Goal: Task Accomplishment & Management: Manage account settings

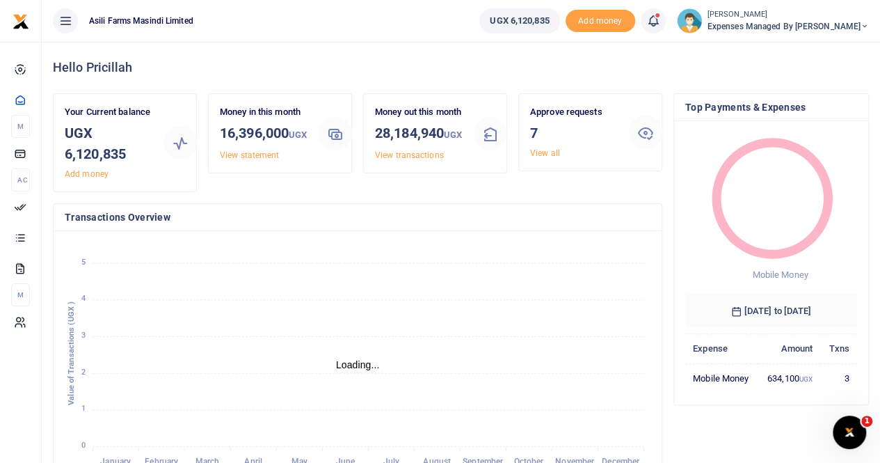
scroll to position [11, 11]
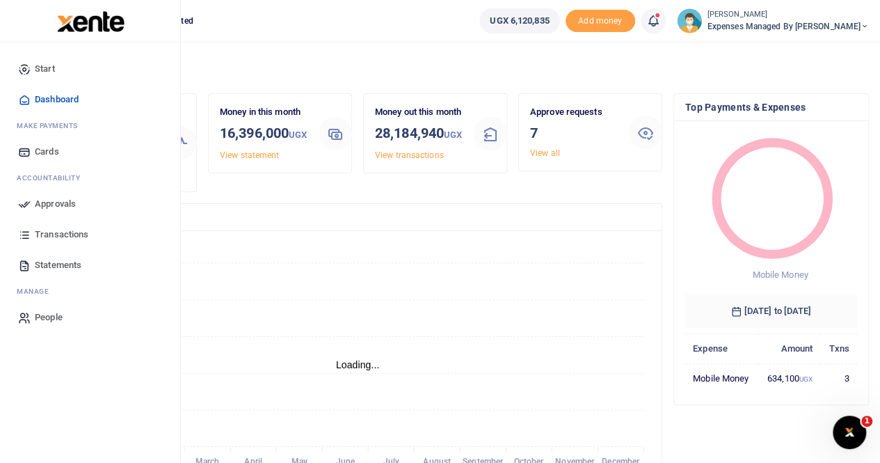
click at [80, 198] on link "Approvals" at bounding box center [90, 203] width 158 height 31
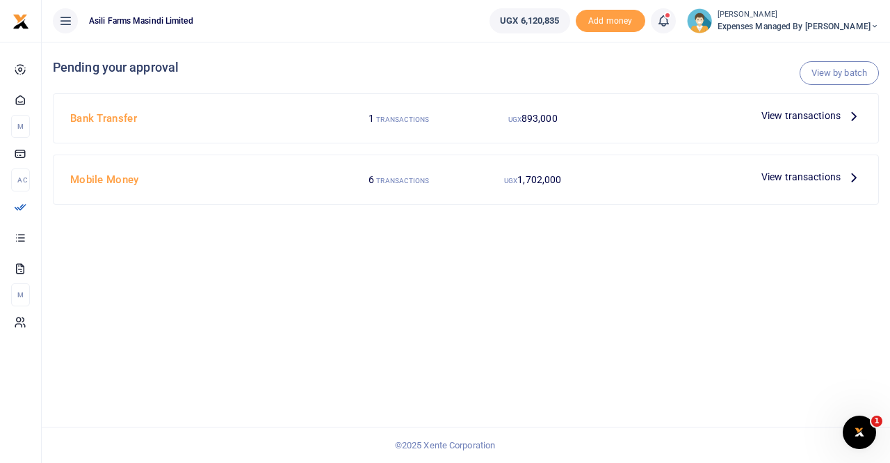
click at [814, 111] on span "View transactions" at bounding box center [801, 115] width 79 height 15
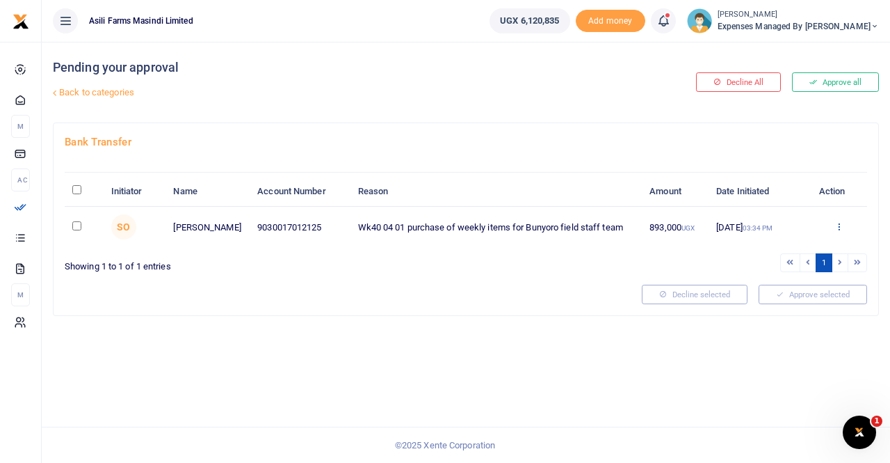
click at [840, 221] on icon at bounding box center [839, 226] width 9 height 10
click at [766, 307] on link "Details" at bounding box center [788, 310] width 110 height 19
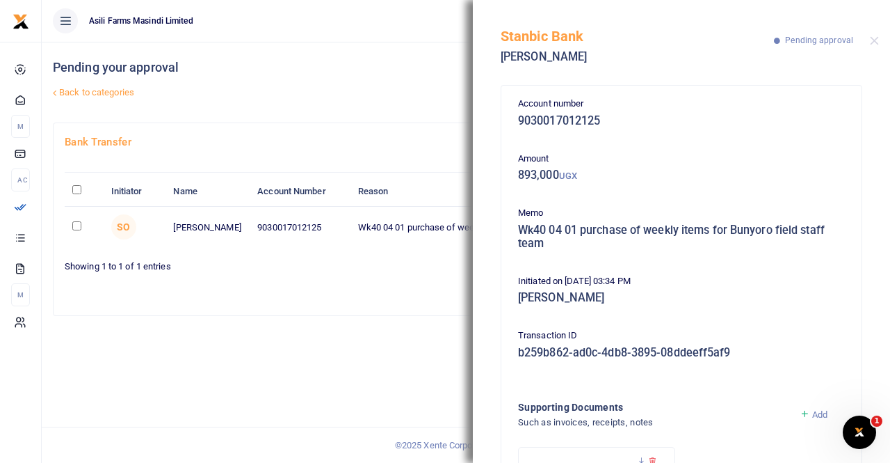
scroll to position [138, 0]
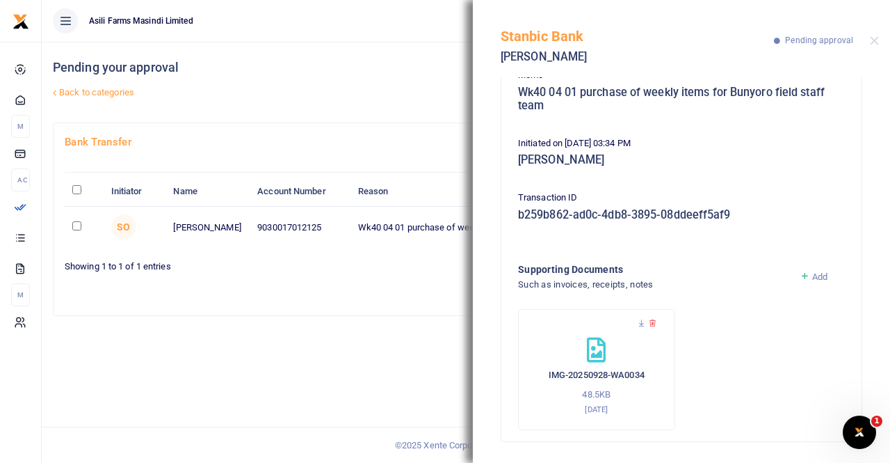
click at [874, 31] on div "Stanbic Bank Ahindura Yassin Pending approval" at bounding box center [681, 38] width 417 height 77
click at [874, 38] on button "Close" at bounding box center [874, 40] width 9 height 9
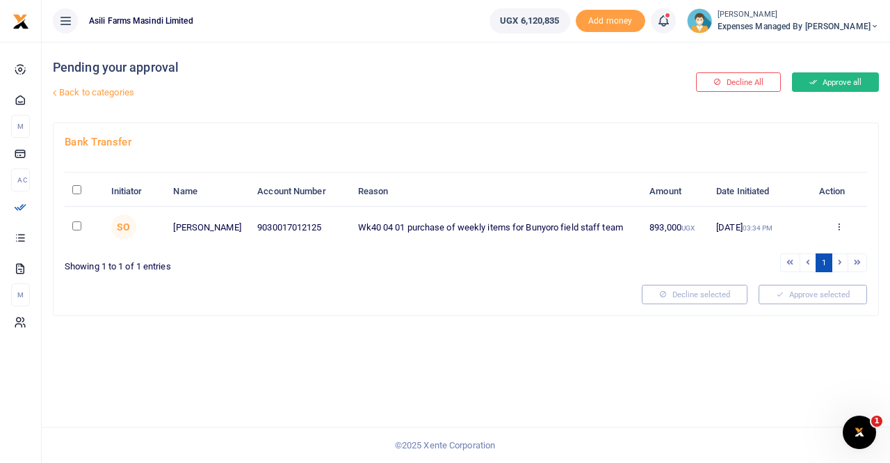
click at [835, 79] on button "Approve all" at bounding box center [835, 81] width 87 height 19
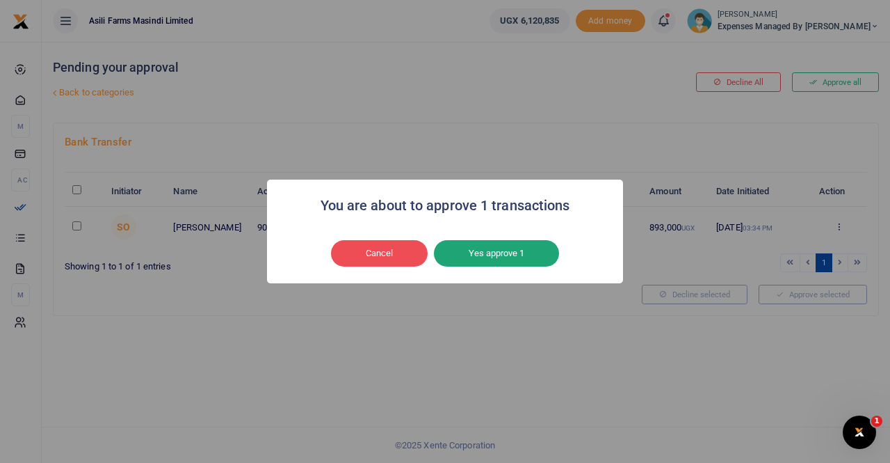
click at [476, 252] on button "Yes approve 1" at bounding box center [496, 253] width 125 height 26
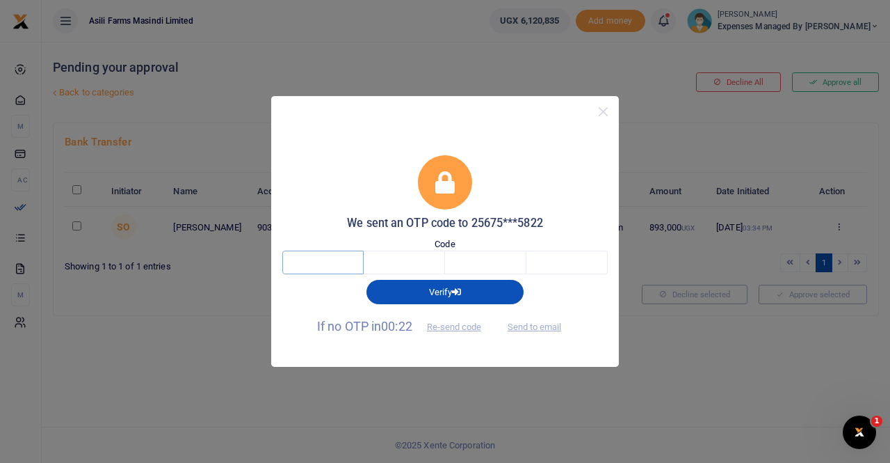
click at [330, 259] on input "text" at bounding box center [322, 262] width 81 height 24
type input "1"
type input "8"
type input "7"
type input "4"
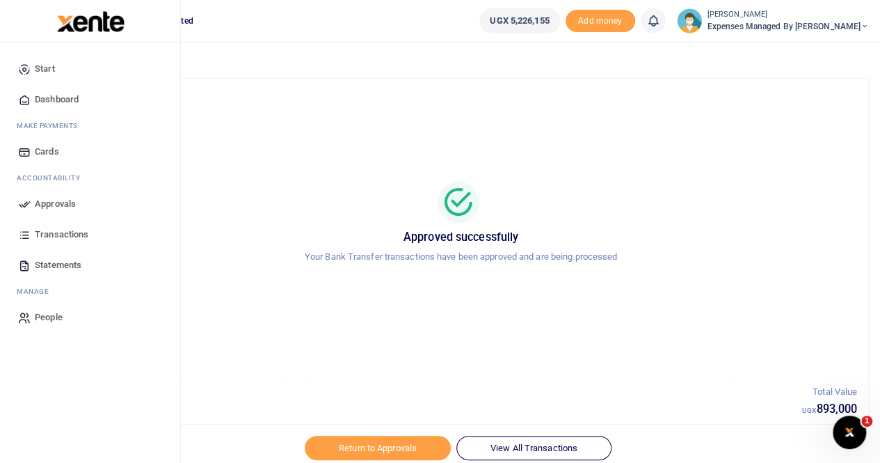
click at [49, 202] on span "Approvals" at bounding box center [55, 204] width 41 height 14
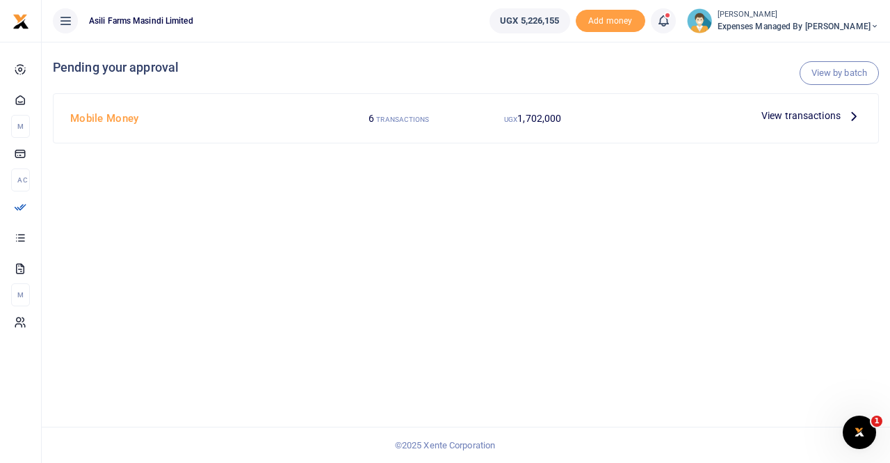
click at [799, 111] on span "View transactions" at bounding box center [801, 115] width 79 height 15
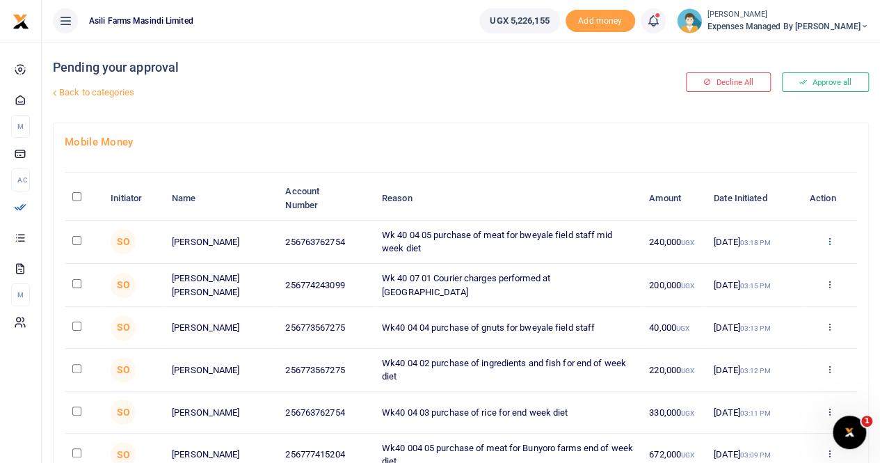
click at [831, 236] on icon at bounding box center [828, 241] width 9 height 10
click at [771, 323] on link "Details" at bounding box center [778, 325] width 110 height 19
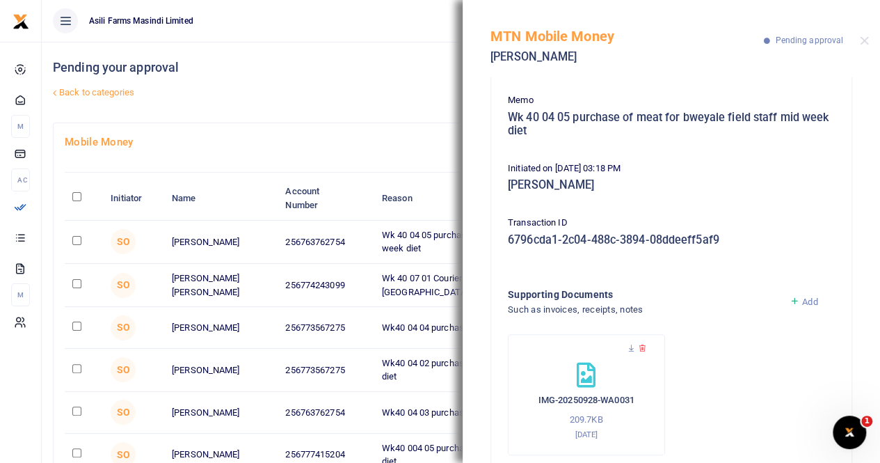
scroll to position [138, 0]
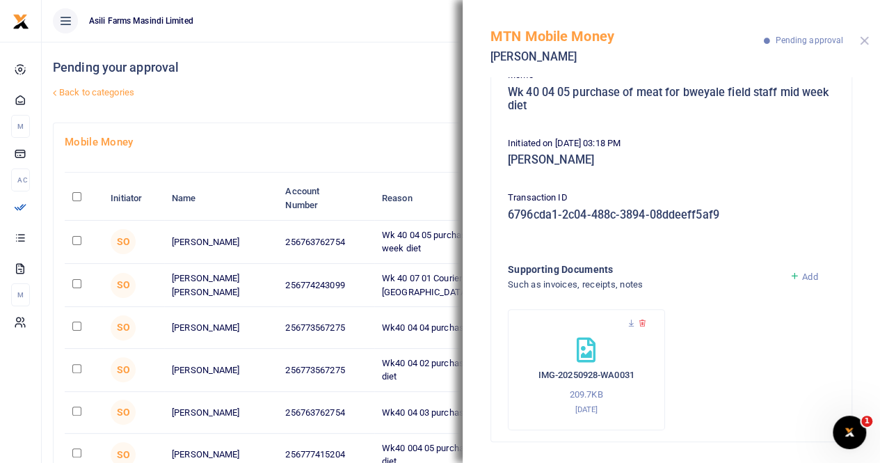
click at [865, 37] on button "Close" at bounding box center [864, 40] width 9 height 9
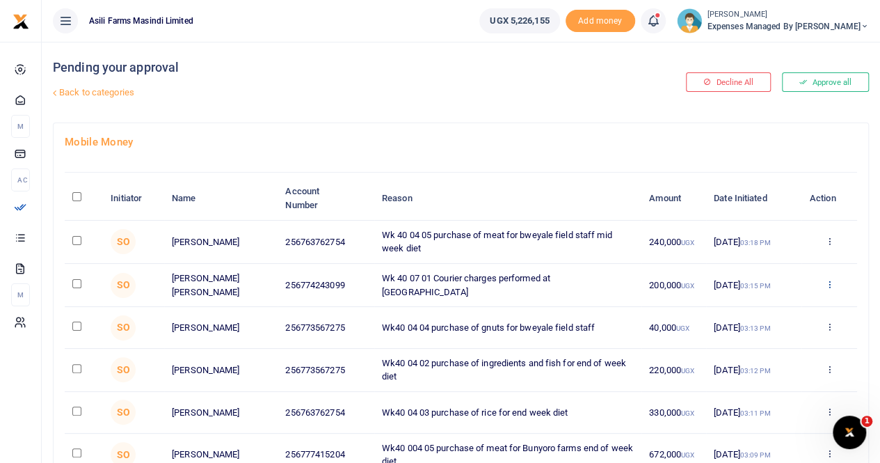
click at [830, 284] on icon at bounding box center [828, 284] width 9 height 10
click at [760, 364] on link "Details" at bounding box center [778, 368] width 110 height 19
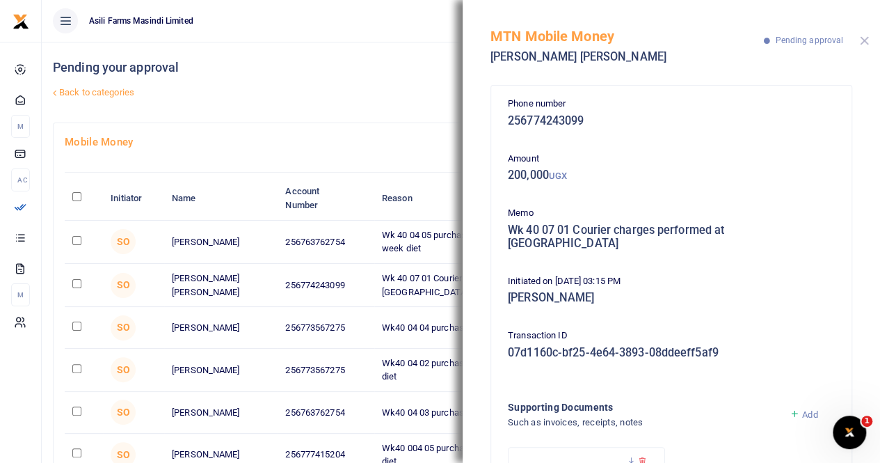
click at [864, 42] on button "Close" at bounding box center [864, 40] width 9 height 9
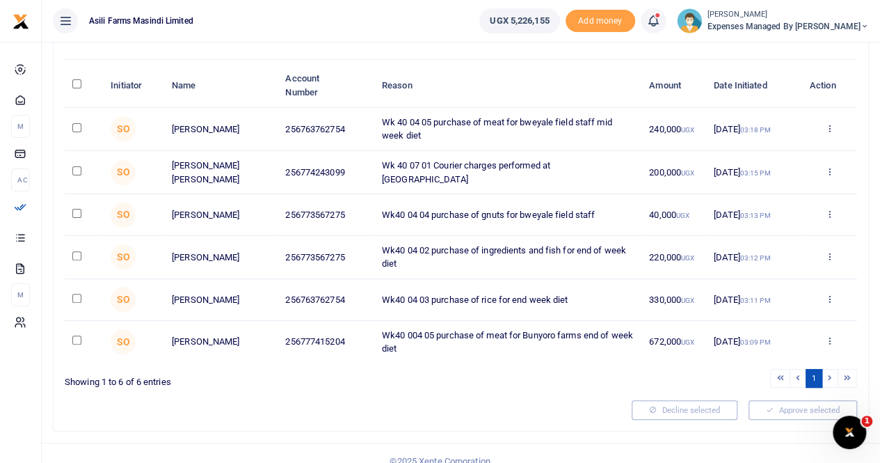
scroll to position [129, 0]
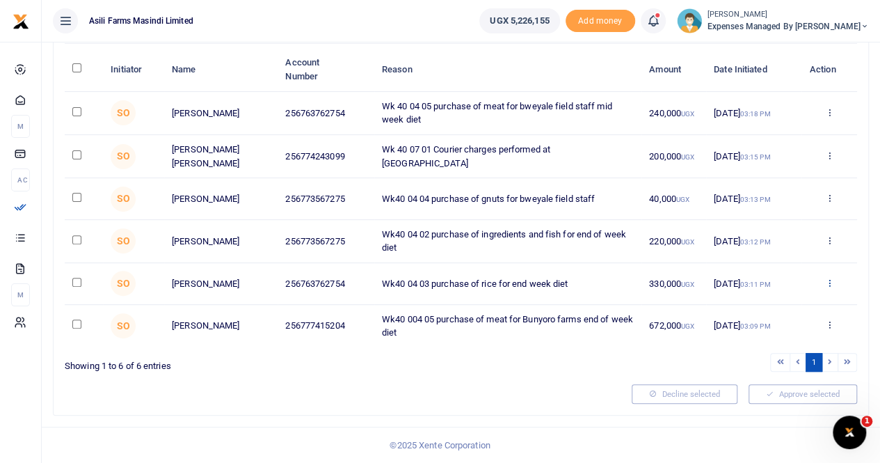
click at [828, 281] on icon at bounding box center [828, 283] width 9 height 10
click at [760, 369] on link "Details" at bounding box center [778, 369] width 110 height 19
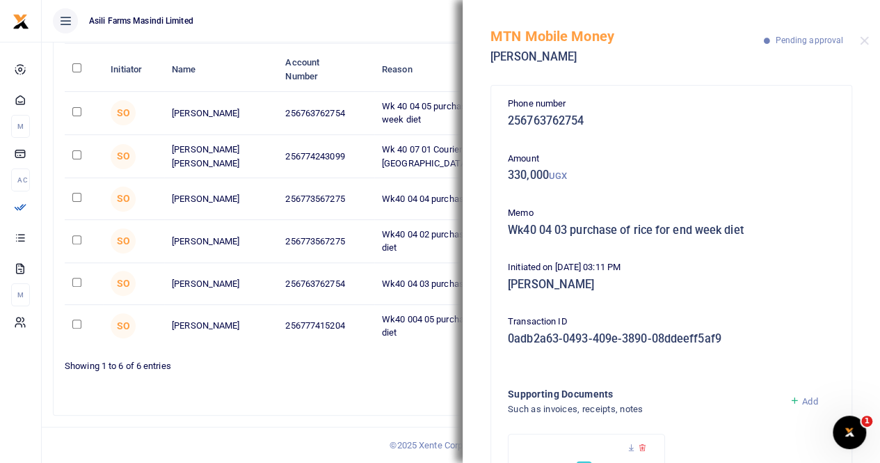
scroll to position [124, 0]
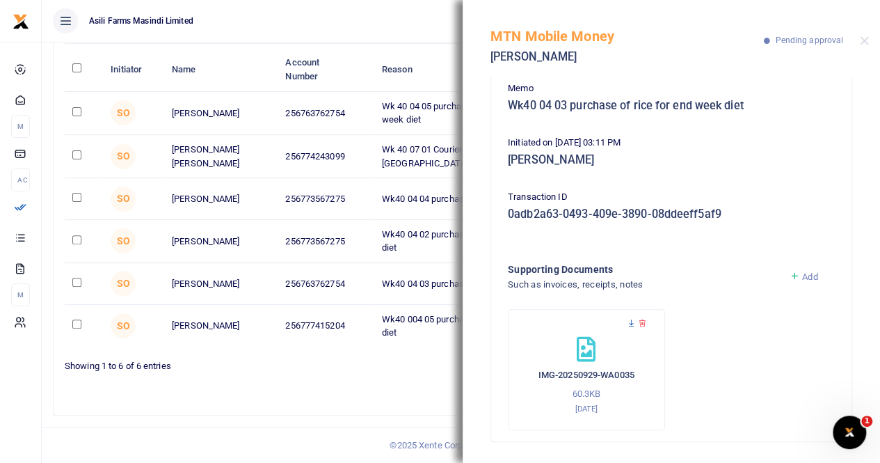
click at [627, 320] on icon at bounding box center [631, 323] width 9 height 9
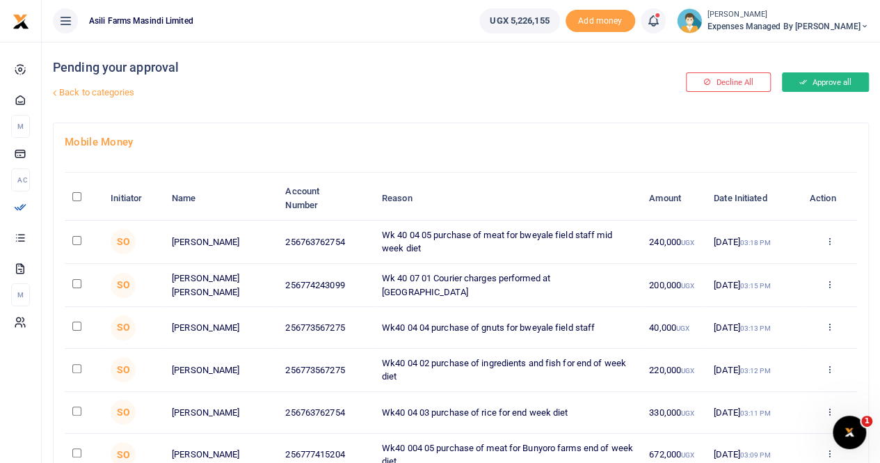
click at [829, 81] on button "Approve all" at bounding box center [825, 81] width 87 height 19
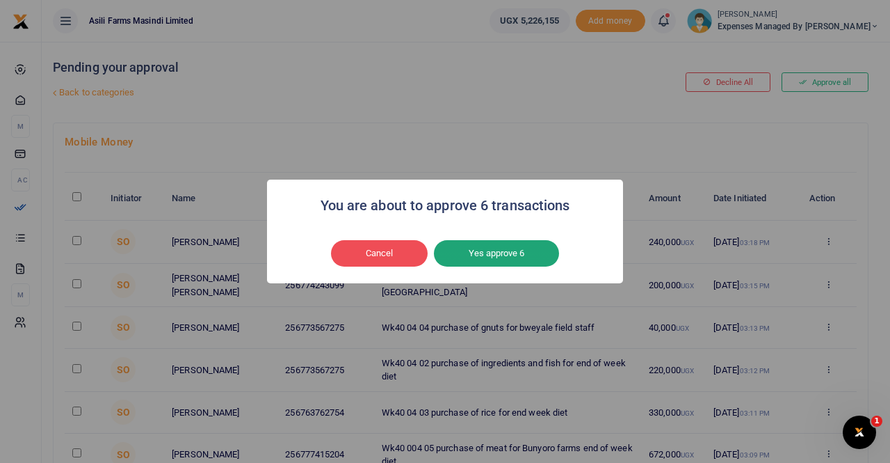
click at [505, 258] on button "Yes approve 6" at bounding box center [496, 253] width 125 height 26
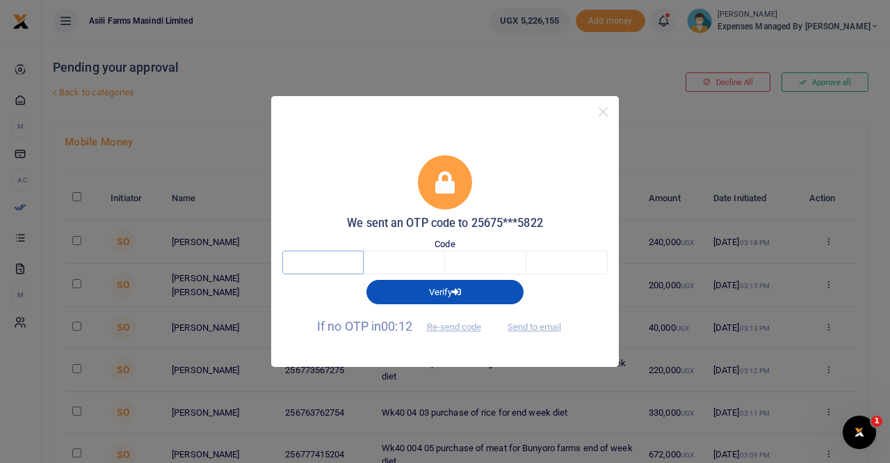
click at [298, 264] on input "text" at bounding box center [322, 262] width 81 height 24
type input "8"
type input "4"
type input "6"
type input "4"
